Goal: Task Accomplishment & Management: Manage account settings

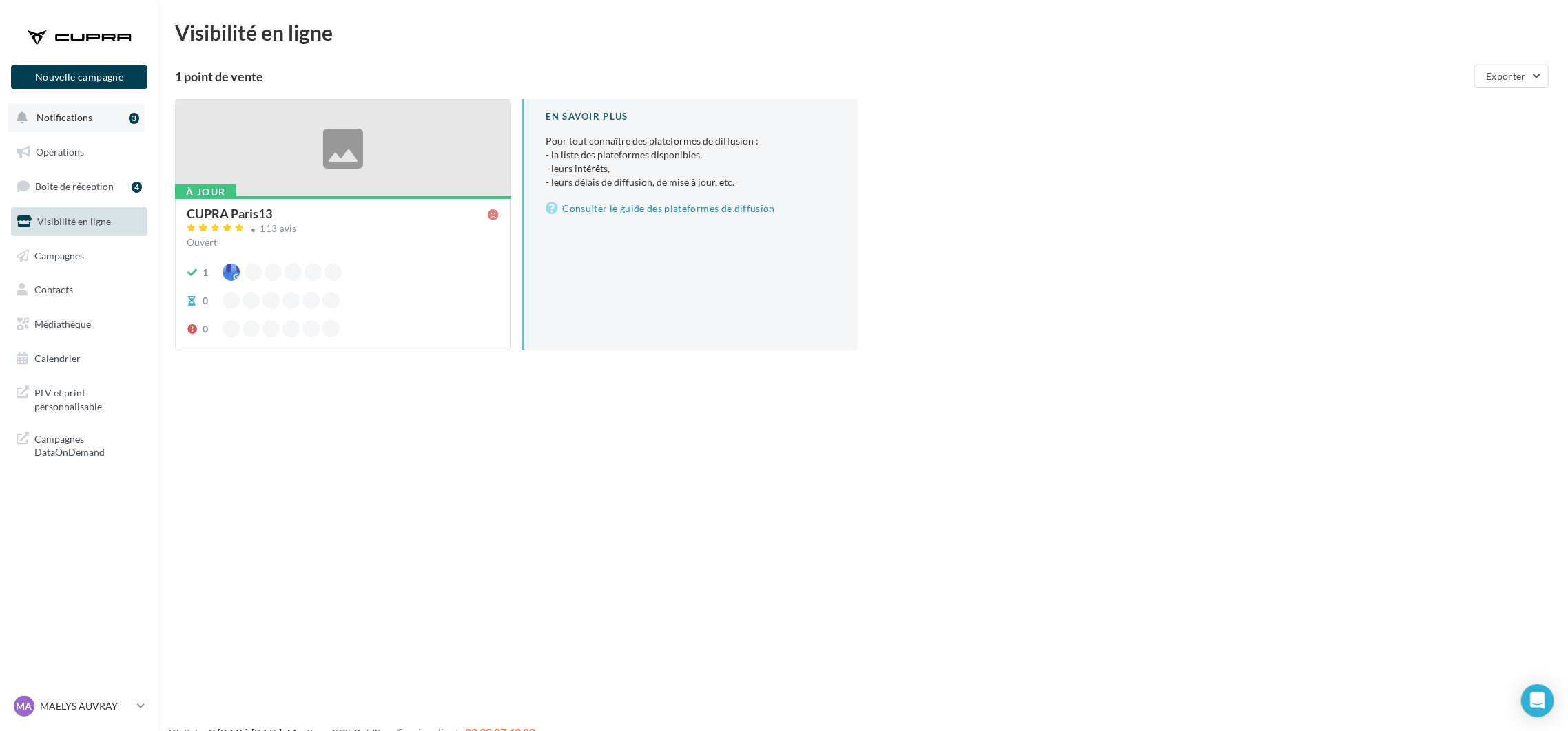
click at [63, 118] on span "Notifications" at bounding box center [64, 116] width 56 height 11
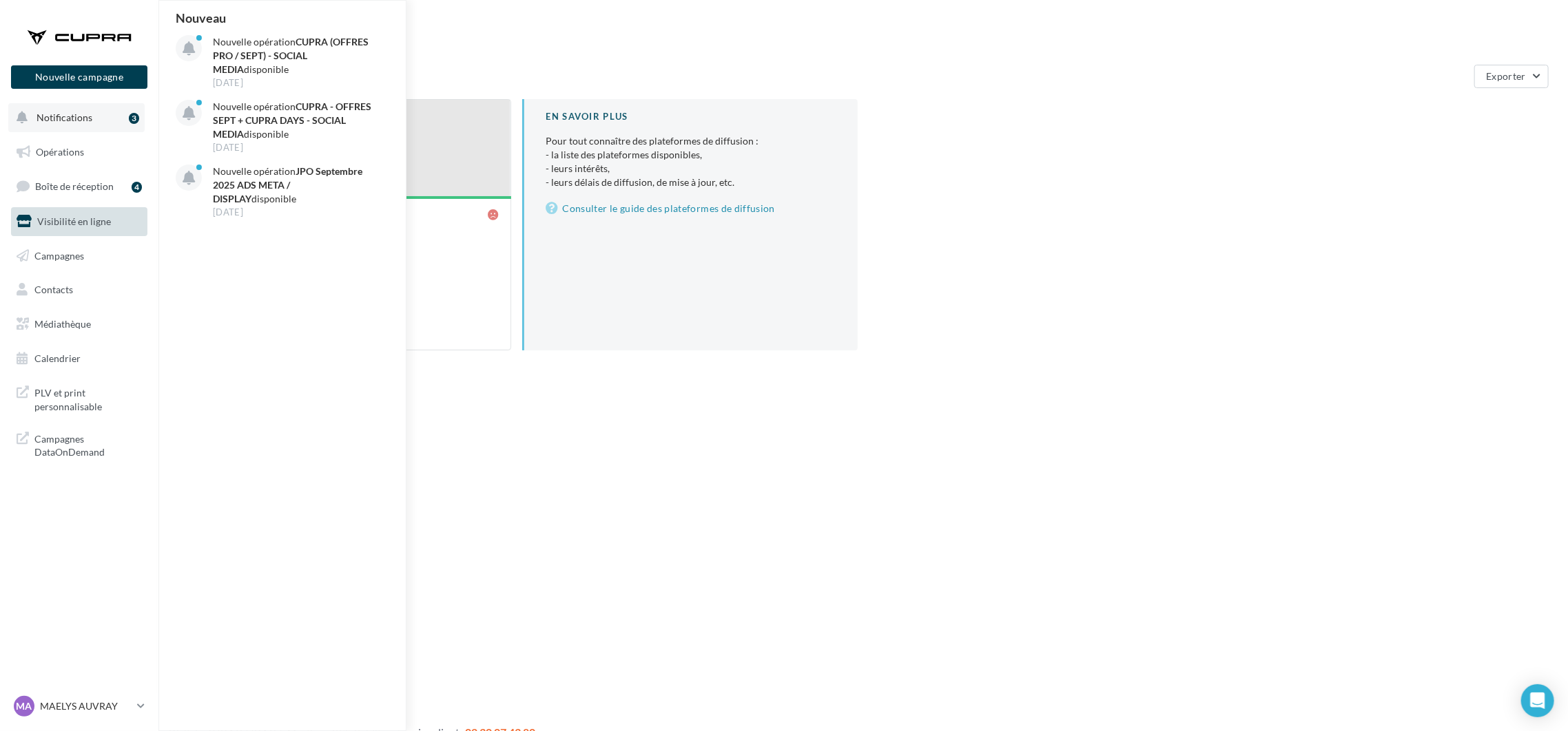
click at [63, 118] on span "Notifications" at bounding box center [64, 116] width 56 height 11
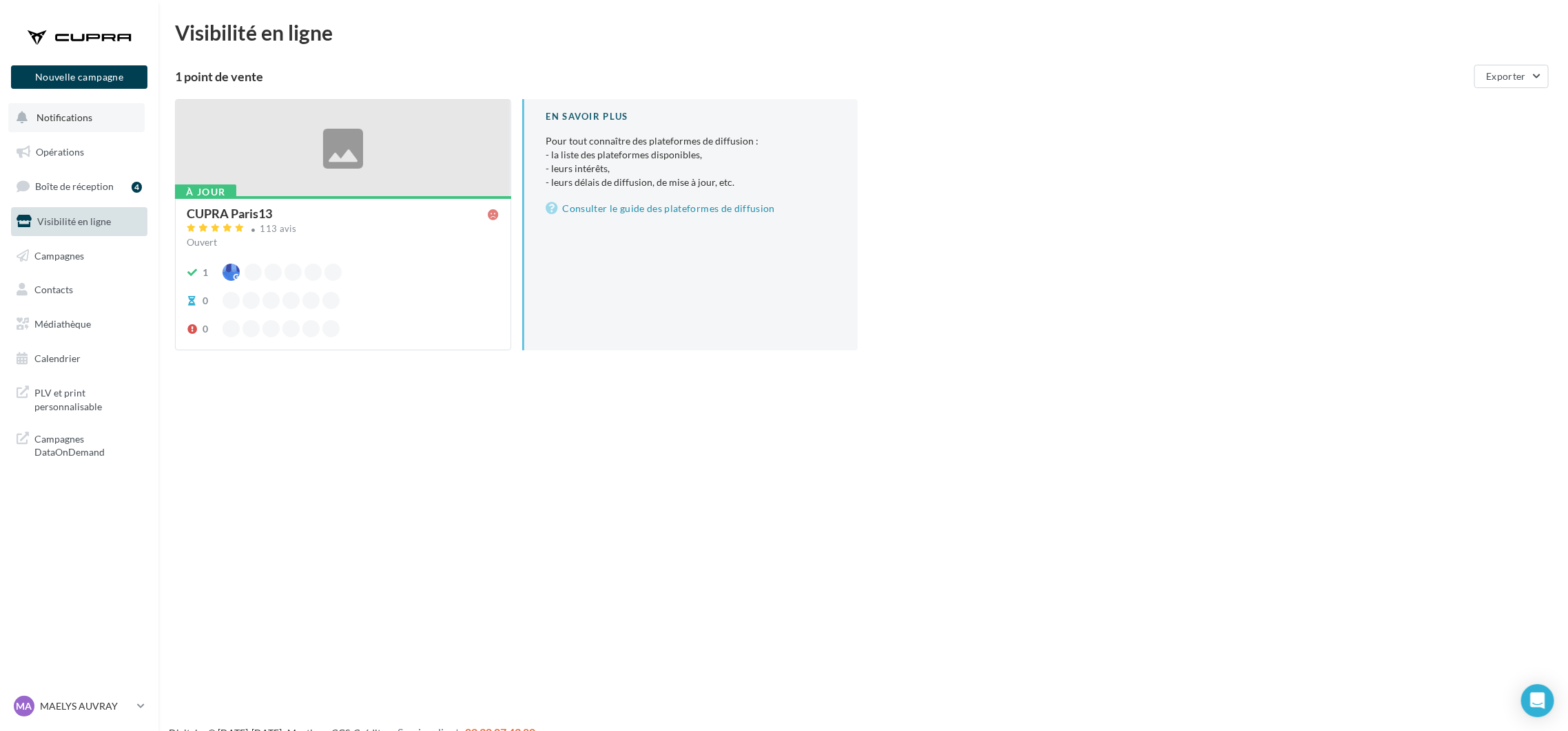
click at [68, 122] on button "Notifications" at bounding box center [76, 117] width 136 height 29
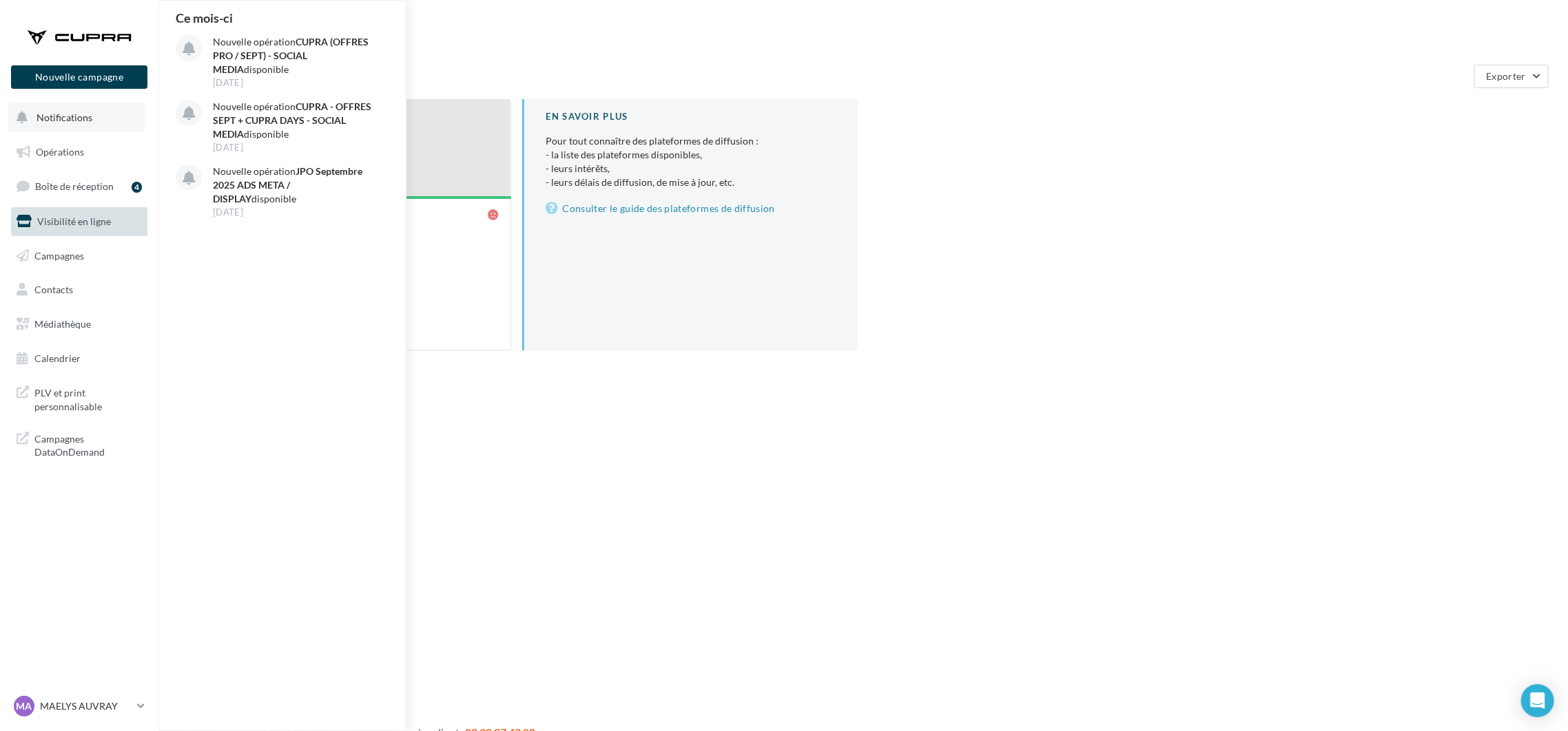
click at [68, 122] on button "Notifications Ce mois-ci Nouvelle opération CUPRA (OFFRES PRO / SEPT) - SOCIAL …" at bounding box center [76, 117] width 136 height 29
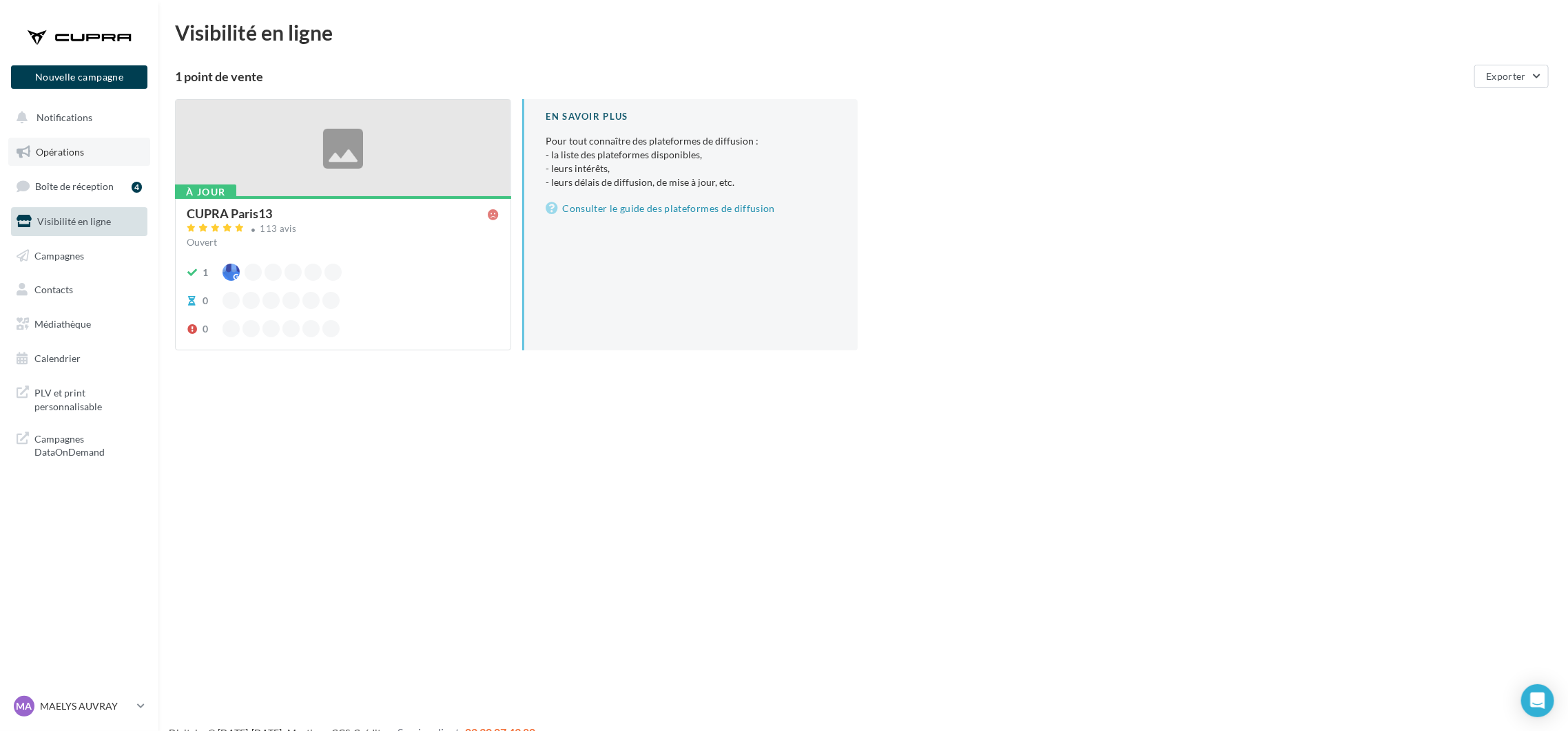
click at [63, 151] on span "Opérations" at bounding box center [60, 151] width 49 height 11
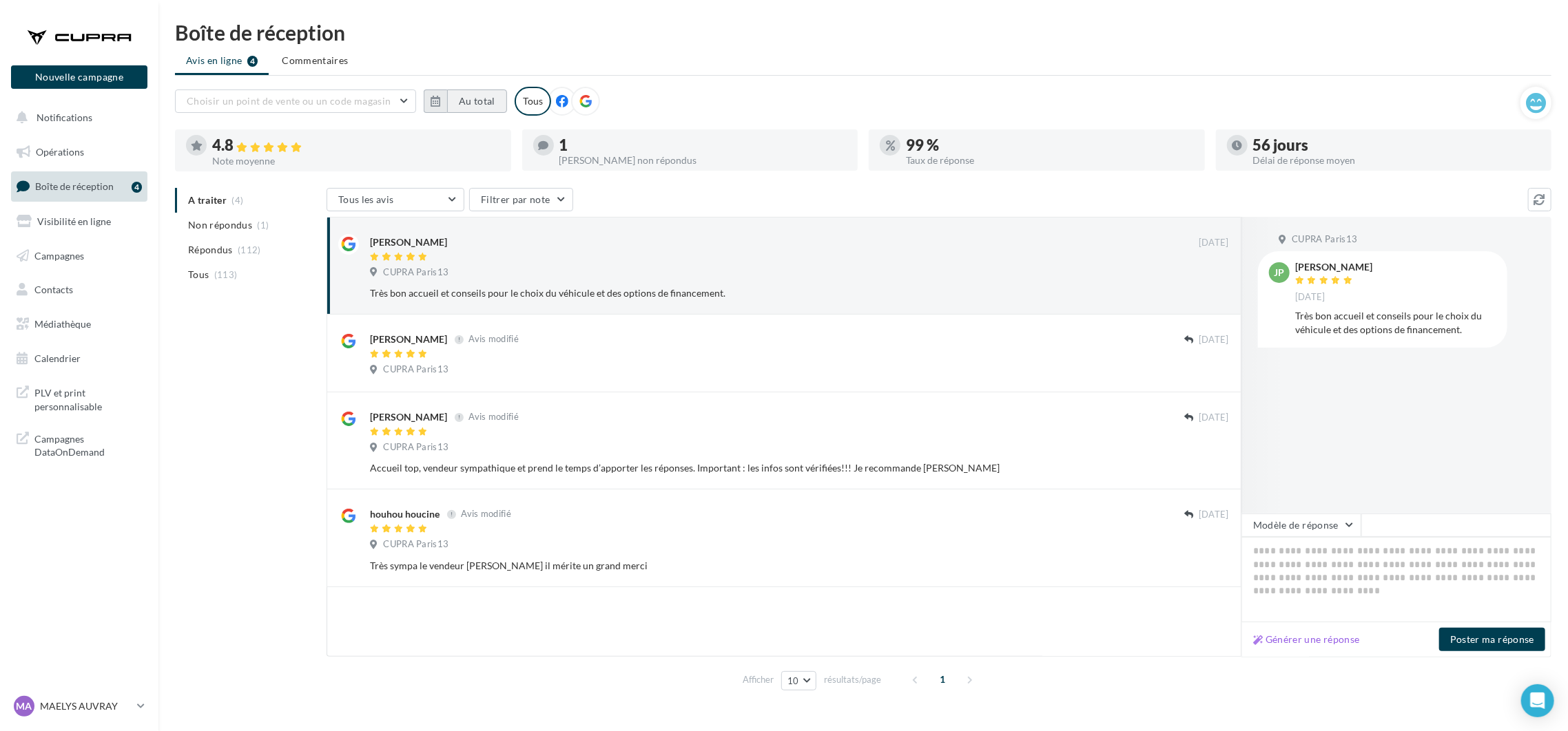
click at [464, 100] on button "Au total" at bounding box center [477, 101] width 60 height 23
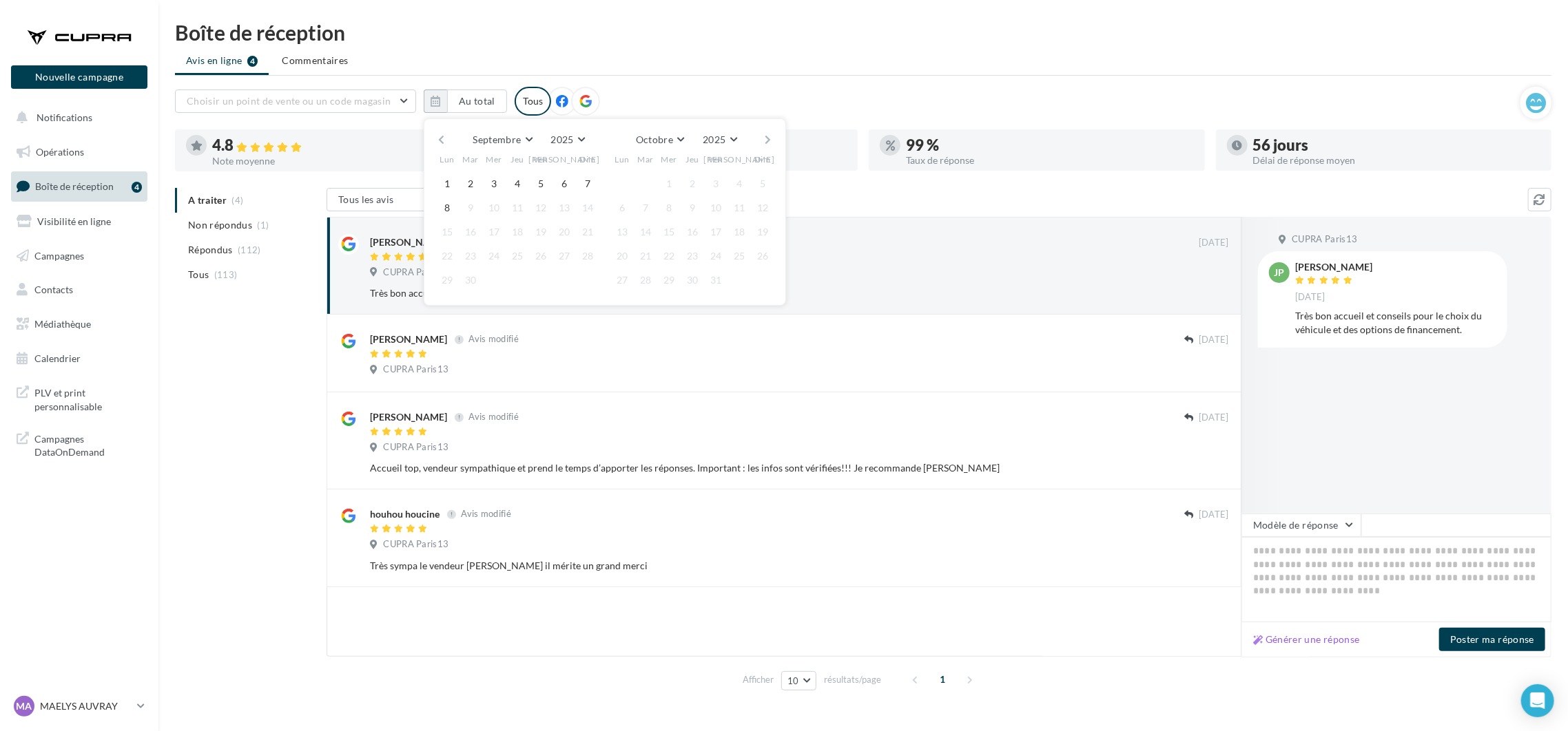
click at [445, 138] on button "button" at bounding box center [440, 140] width 11 height 19
click at [439, 142] on button "button" at bounding box center [440, 140] width 11 height 19
click at [470, 180] on button "1" at bounding box center [471, 184] width 21 height 21
click at [767, 145] on button "button" at bounding box center [768, 140] width 11 height 19
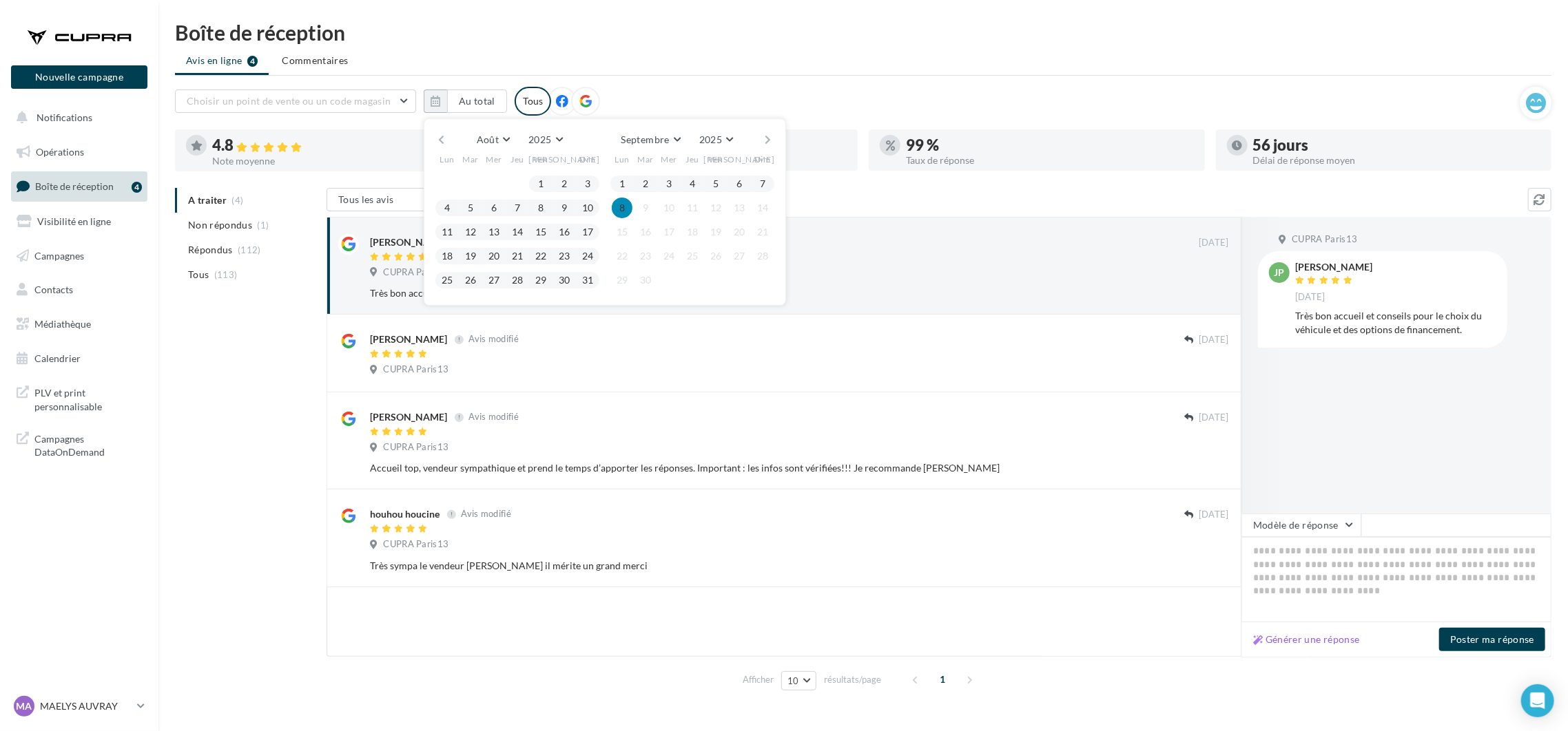
click at [624, 210] on button "8" at bounding box center [622, 208] width 21 height 21
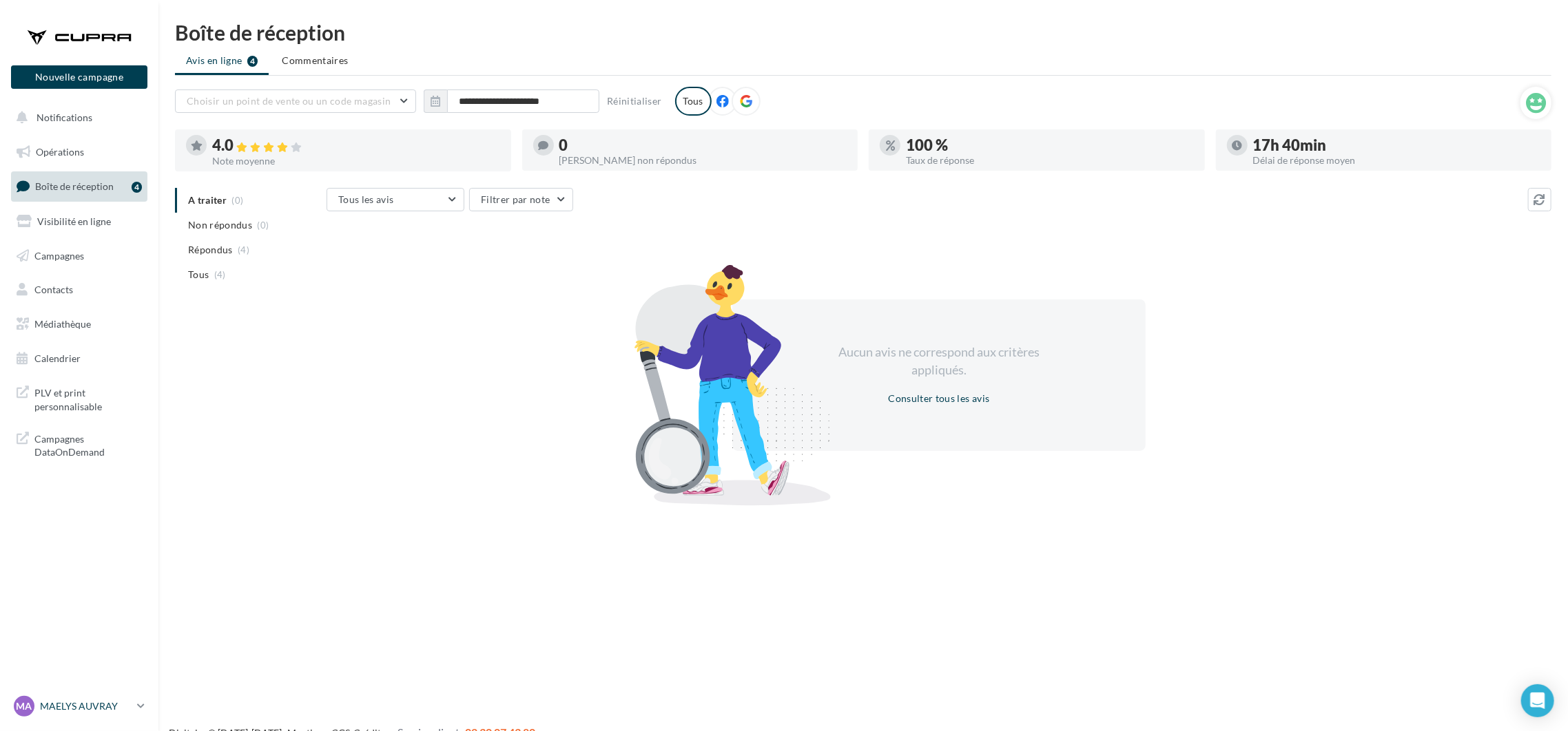
click at [131, 705] on link "MA MAELYS AUVRAY cupra_paris13" at bounding box center [79, 707] width 136 height 26
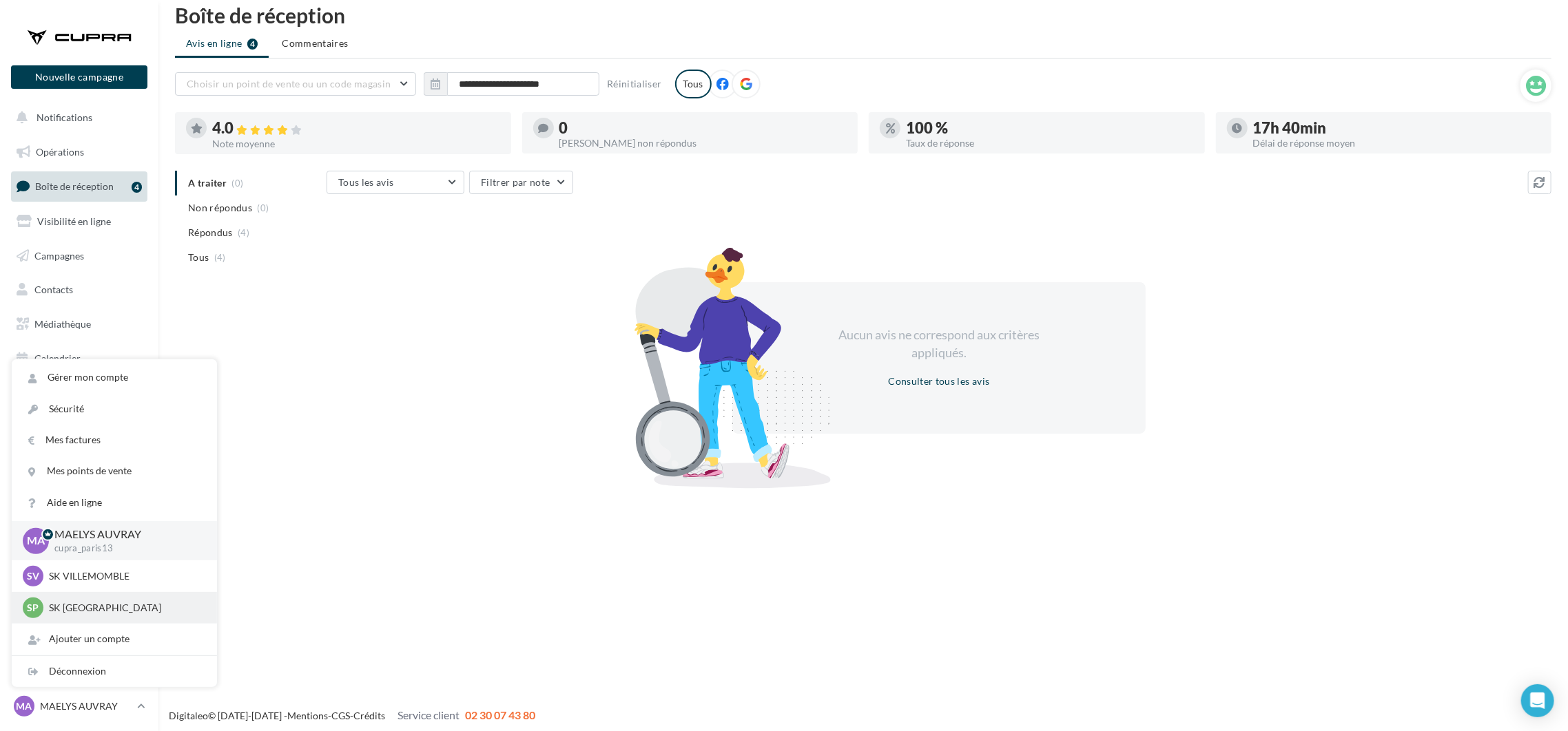
scroll to position [22, 0]
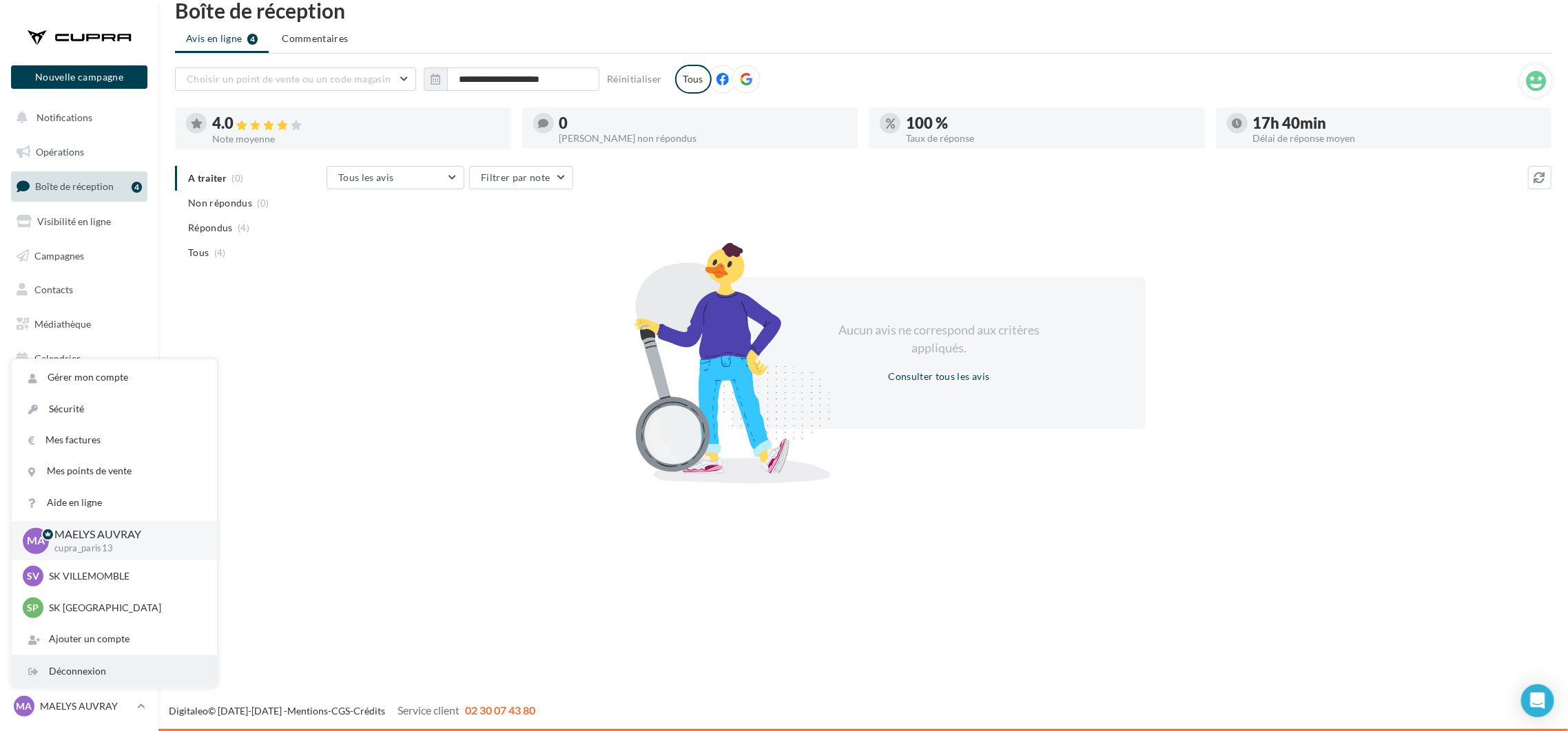
click at [122, 672] on div "Déconnexion" at bounding box center [114, 672] width 205 height 31
